Goal: Task Accomplishment & Management: Use online tool/utility

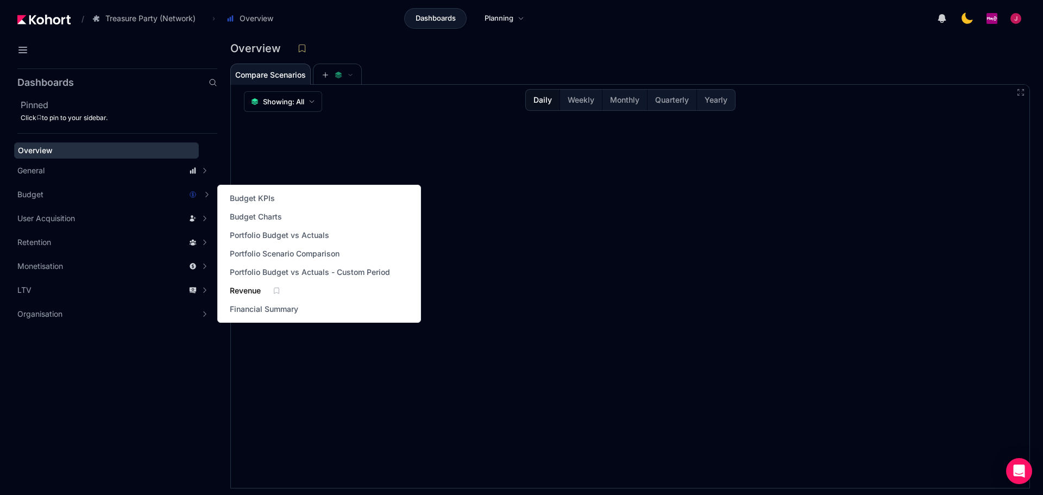
click at [248, 289] on span "Revenue" at bounding box center [245, 290] width 31 height 11
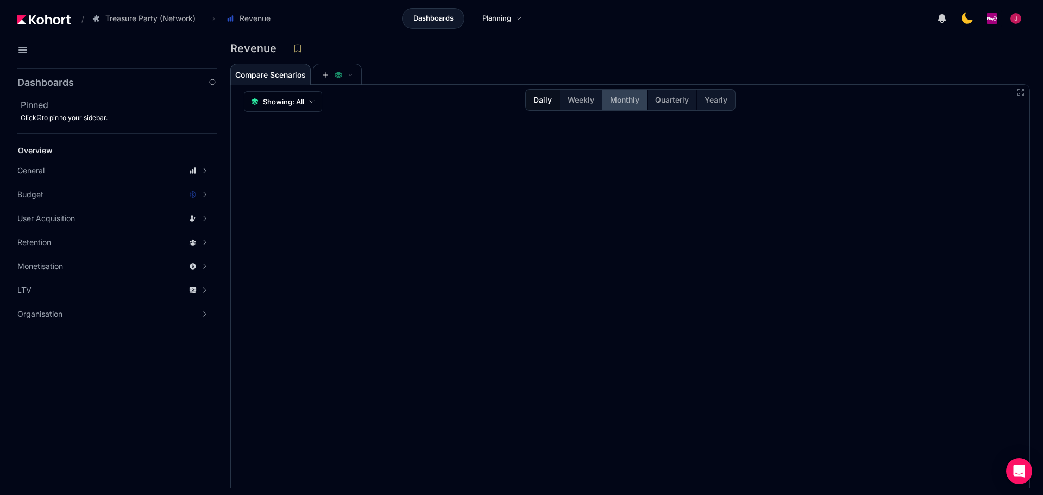
click at [634, 90] on button "Monthly" at bounding box center [624, 100] width 45 height 21
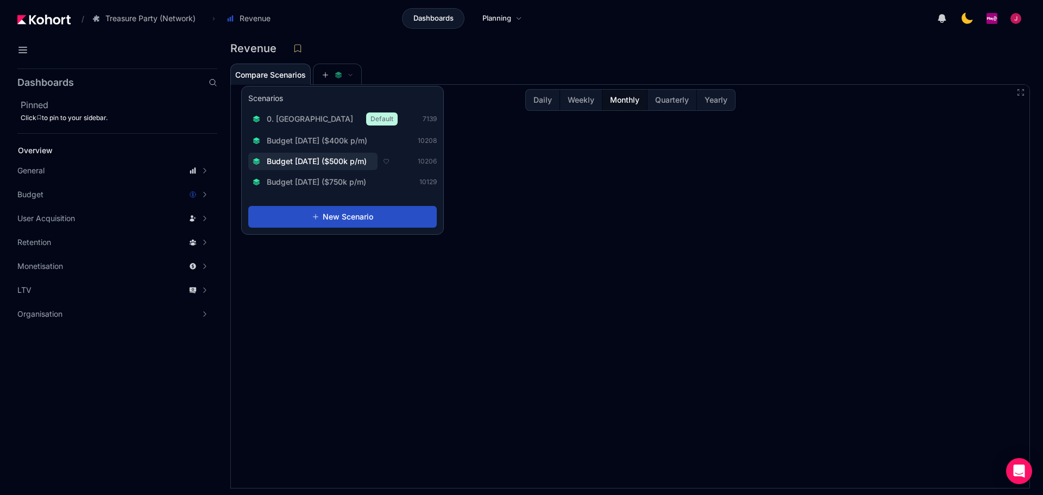
click at [332, 160] on span "Budget [DATE] ($500k p/m)" at bounding box center [317, 161] width 100 height 11
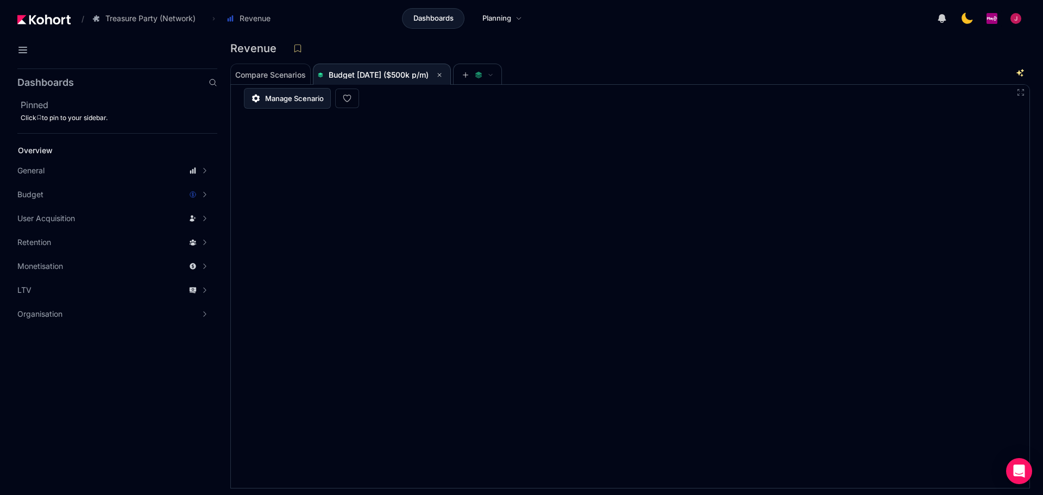
click at [314, 96] on span "Manage Scenario" at bounding box center [294, 98] width 59 height 11
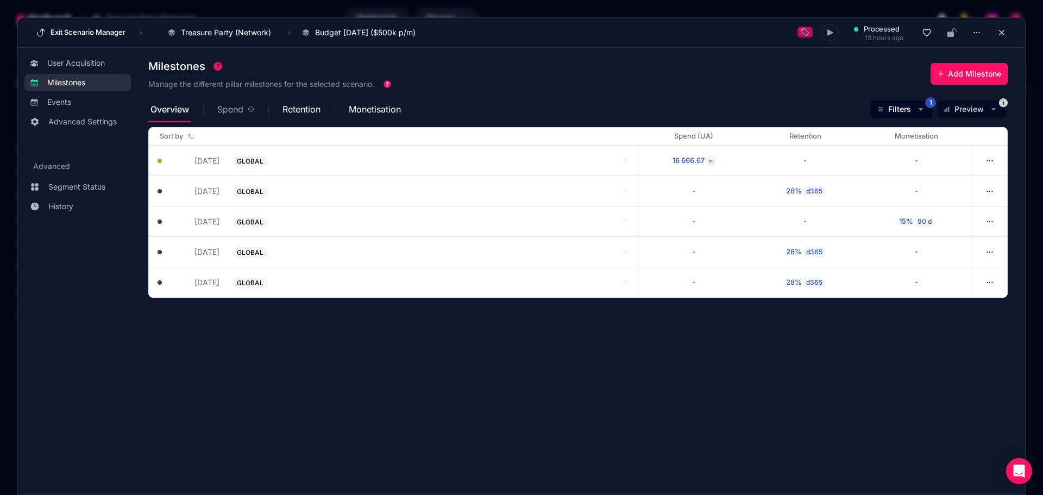
click at [227, 116] on span "Spend" at bounding box center [235, 109] width 37 height 26
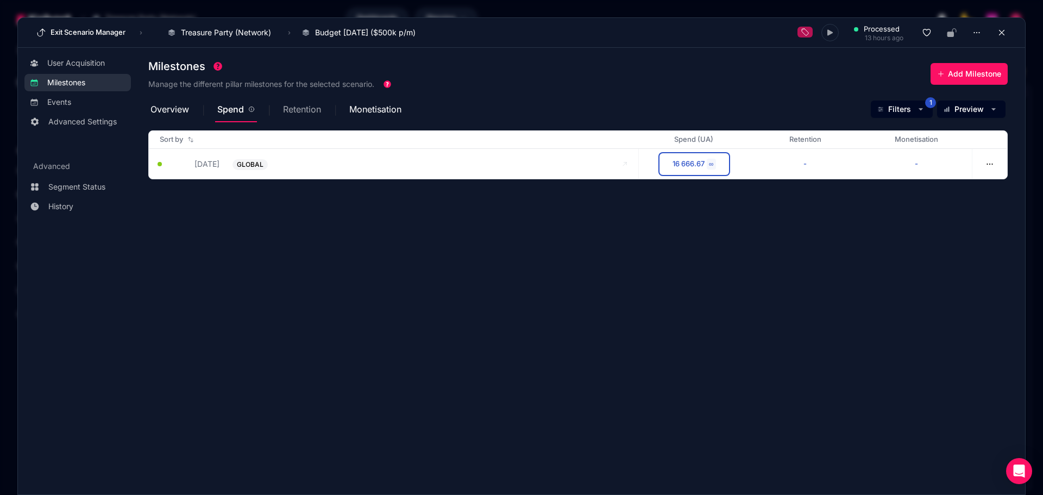
click at [299, 109] on span "Retention" at bounding box center [302, 109] width 38 height 9
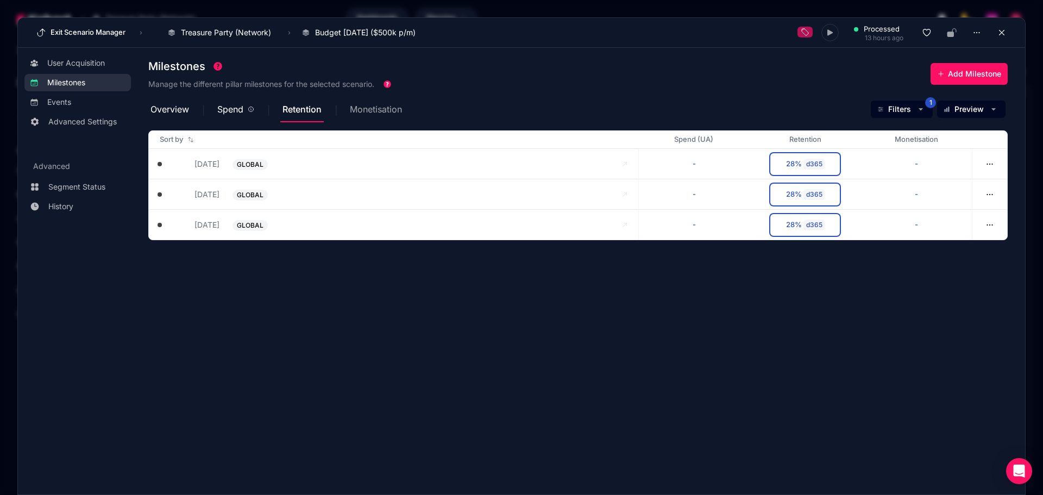
click at [361, 108] on span "Monetisation" at bounding box center [376, 109] width 52 height 9
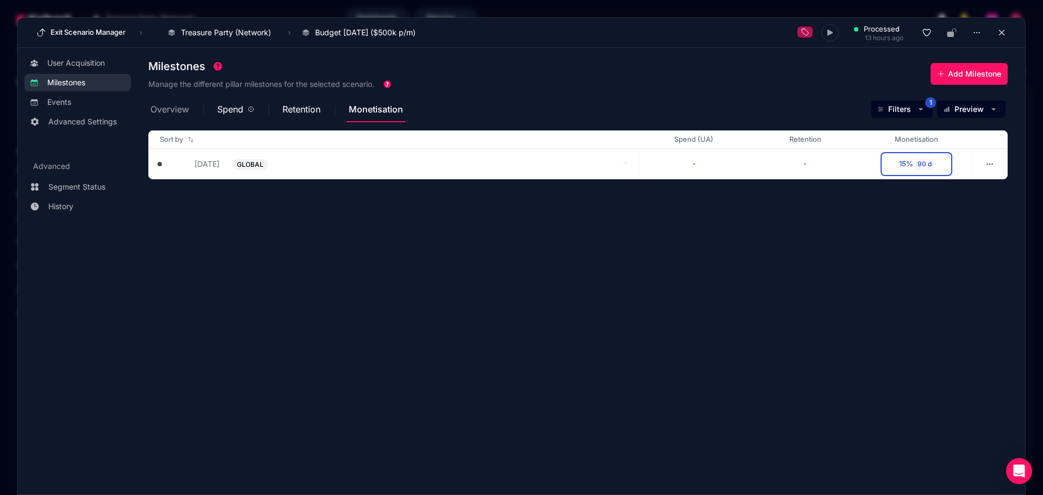
click at [164, 101] on span "Overview" at bounding box center [170, 109] width 39 height 26
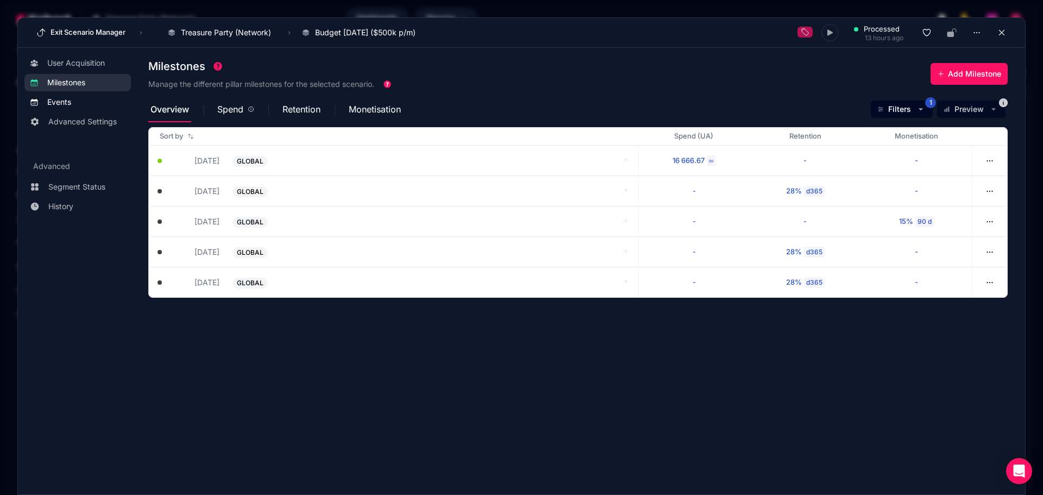
click at [62, 102] on span "Events" at bounding box center [59, 102] width 24 height 11
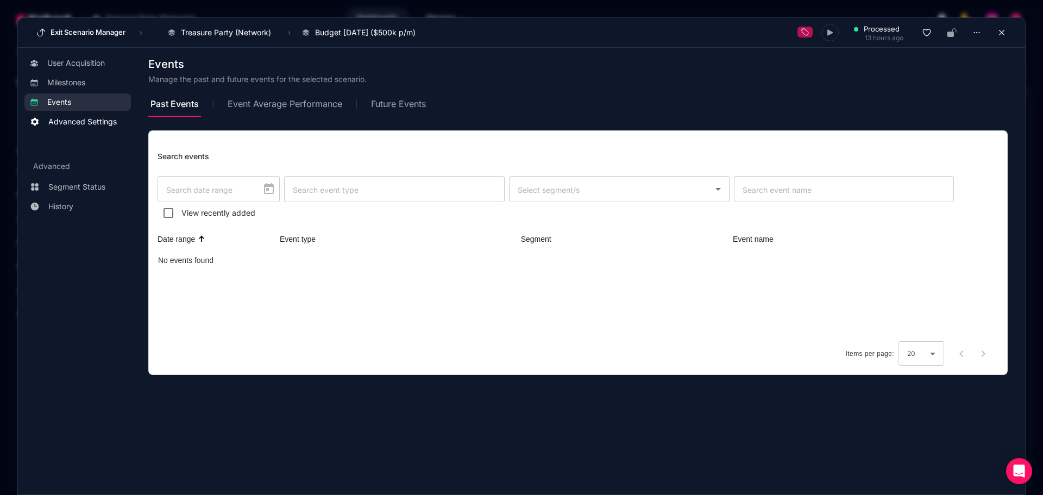
click at [62, 117] on span "Advanced Settings" at bounding box center [82, 121] width 68 height 11
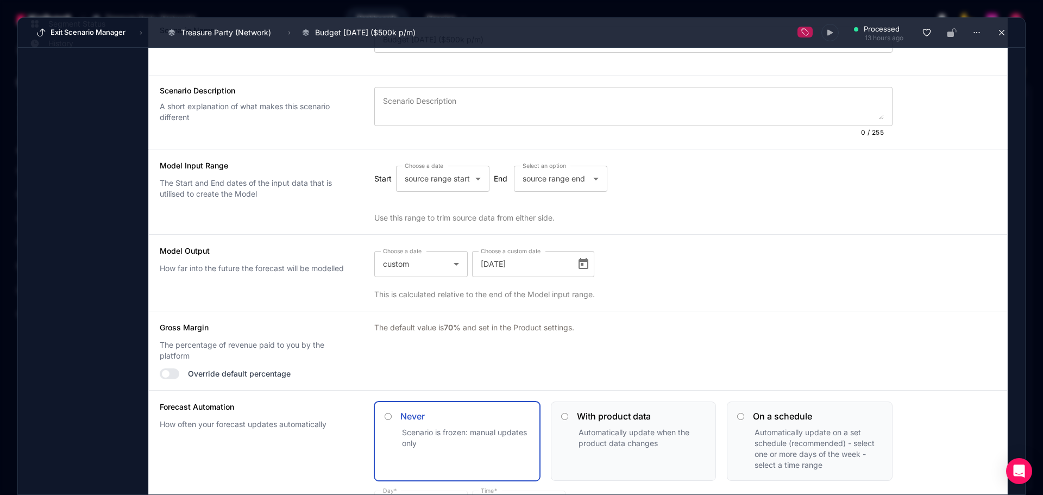
scroll to position [37, 0]
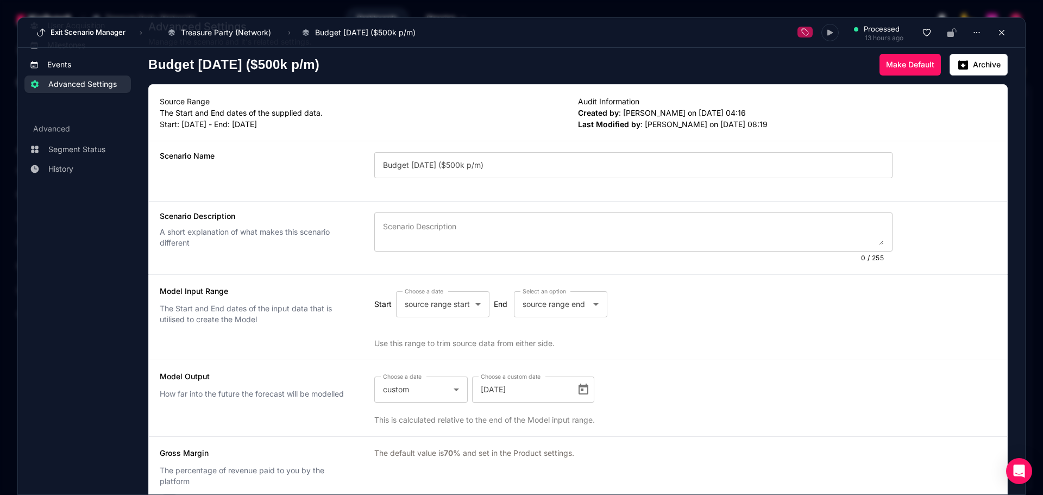
click at [71, 67] on span "Events" at bounding box center [59, 64] width 24 height 11
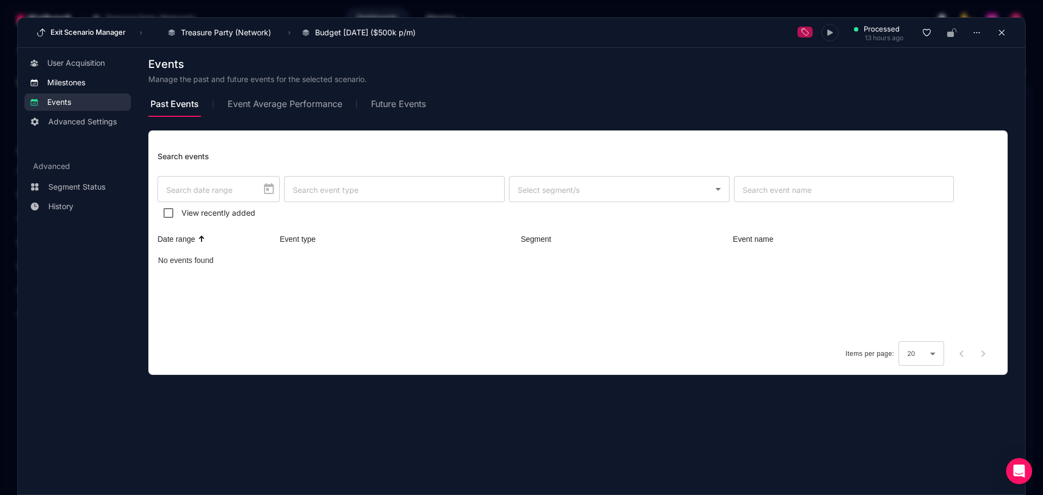
click at [56, 77] on link "Milestones" at bounding box center [77, 82] width 107 height 17
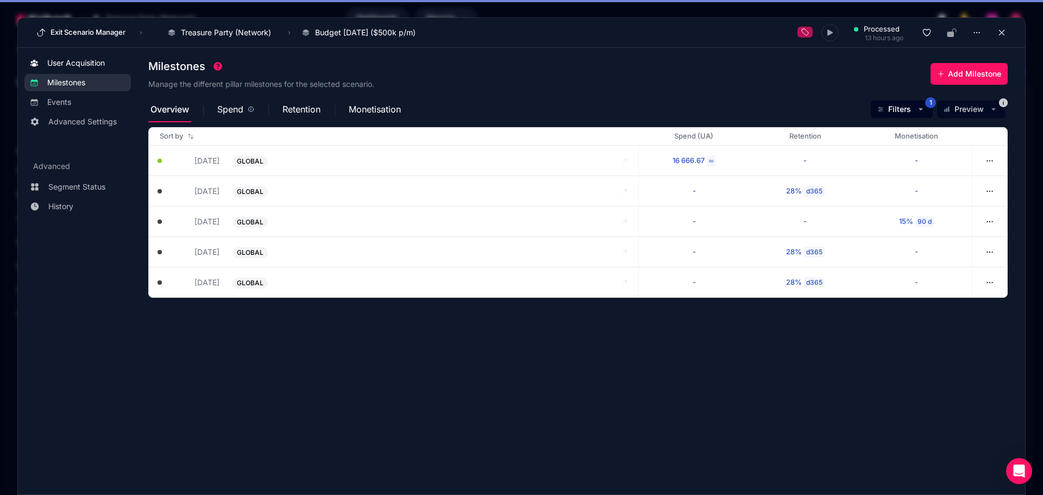
click at [77, 61] on span "User Acquisition" at bounding box center [76, 63] width 58 height 11
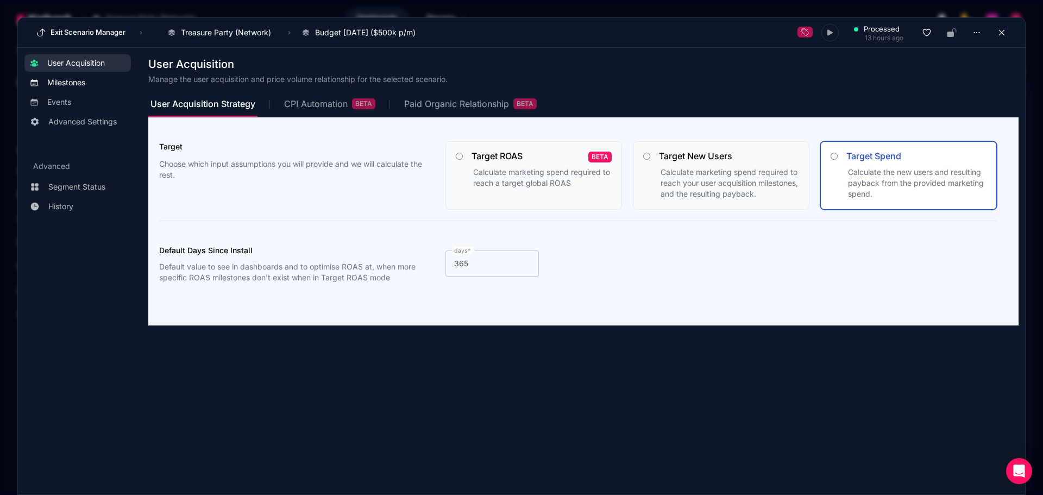
click at [71, 82] on span "Milestones" at bounding box center [66, 82] width 38 height 11
